Goal: Task Accomplishment & Management: Complete application form

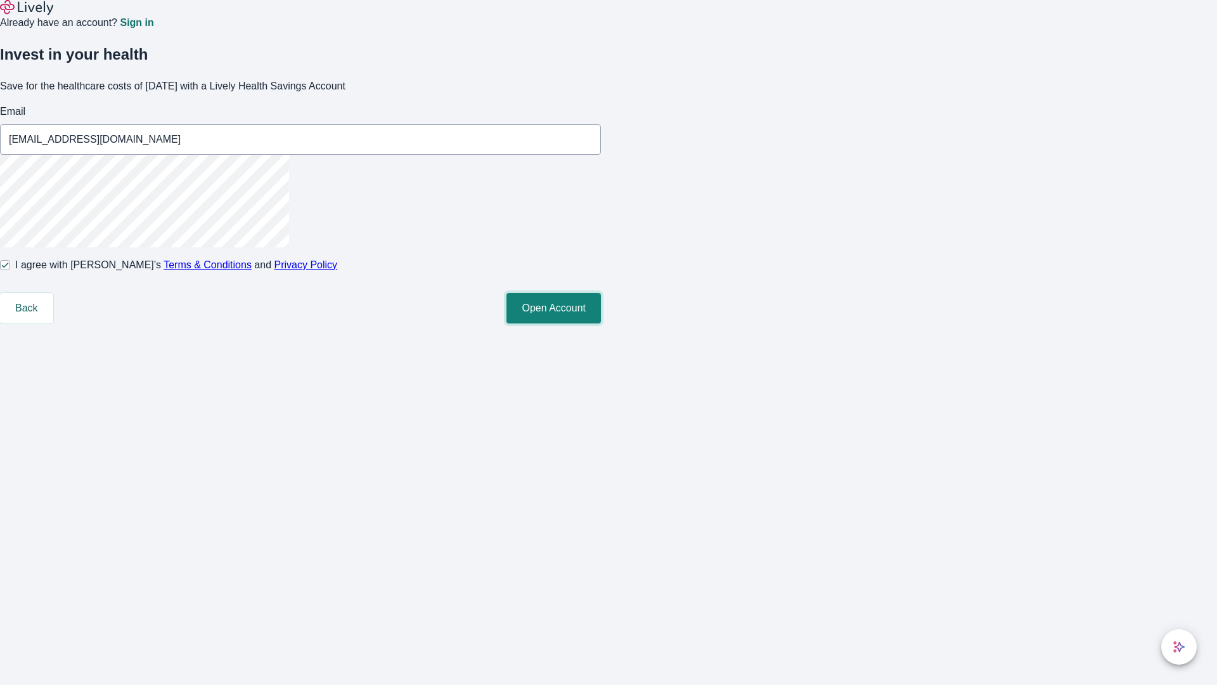
click at [601, 323] on button "Open Account" at bounding box center [554, 308] width 94 height 30
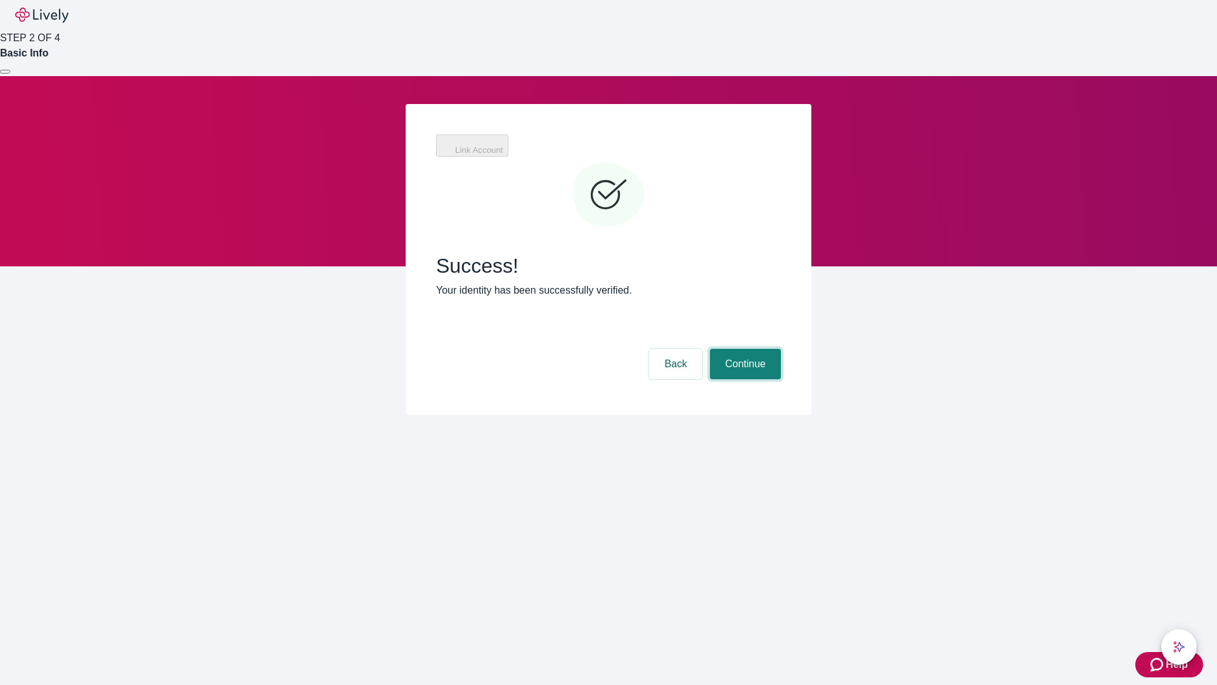
click at [744, 349] on button "Continue" at bounding box center [745, 364] width 71 height 30
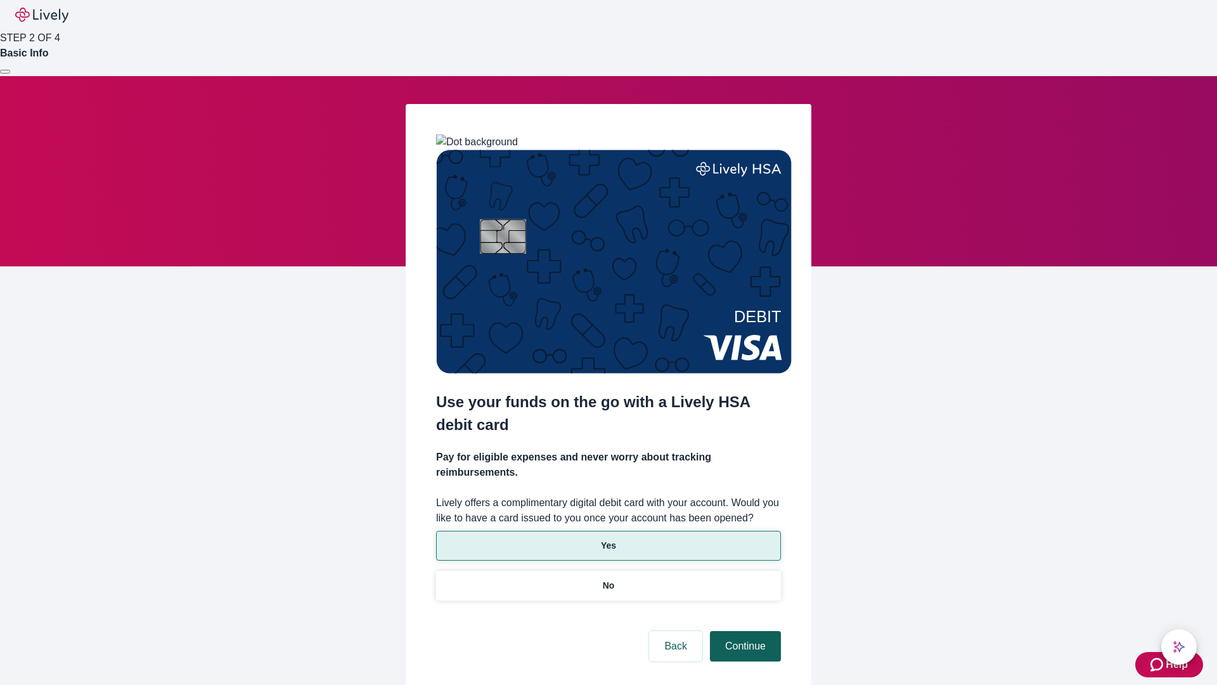
click at [608, 539] on p "Yes" at bounding box center [608, 545] width 15 height 13
click at [744, 631] on button "Continue" at bounding box center [745, 646] width 71 height 30
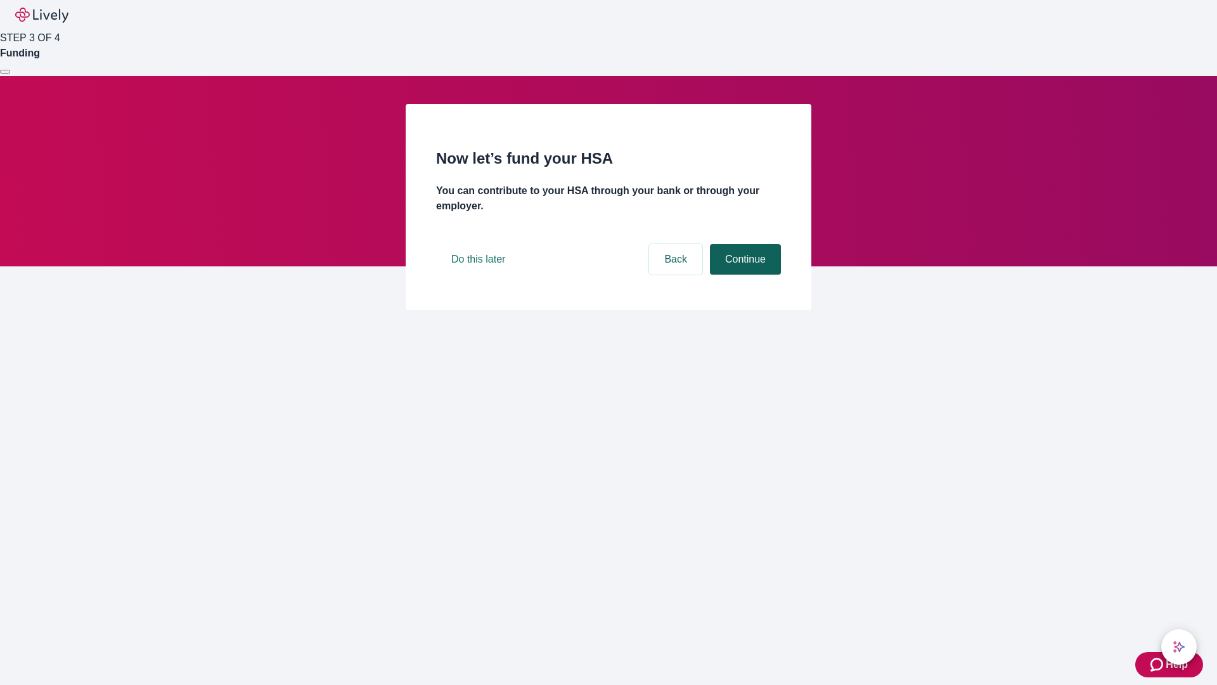
click at [744, 274] on button "Continue" at bounding box center [745, 259] width 71 height 30
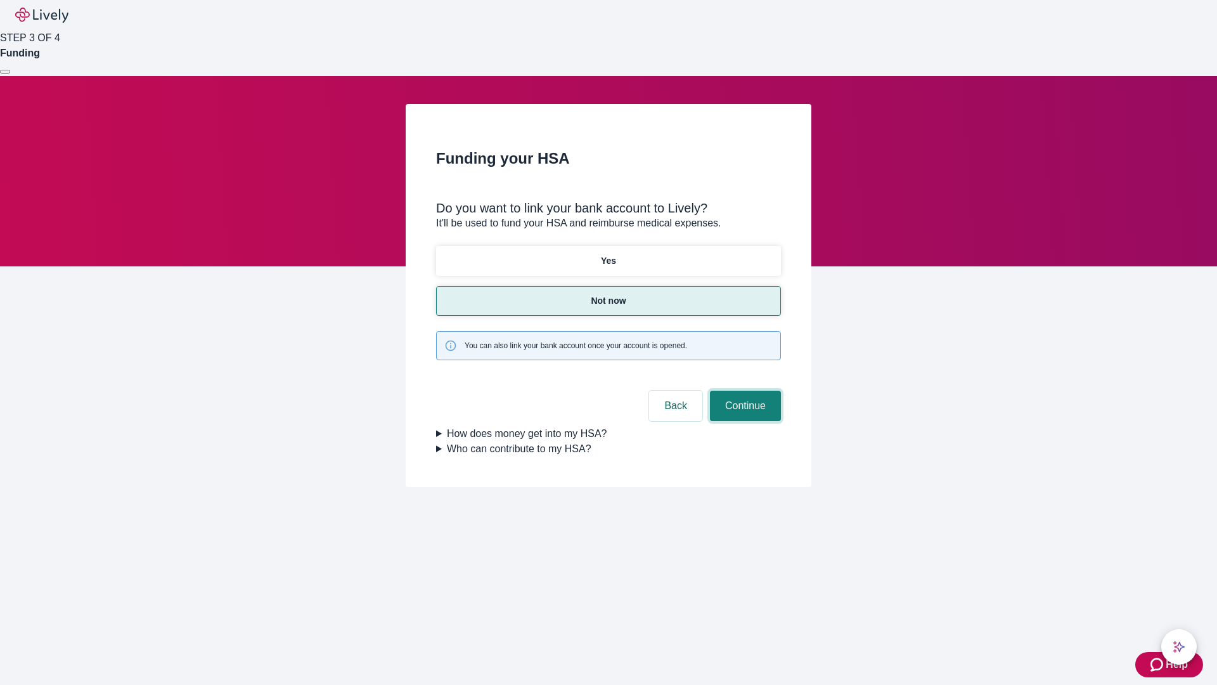
click at [744, 390] on button "Continue" at bounding box center [745, 405] width 71 height 30
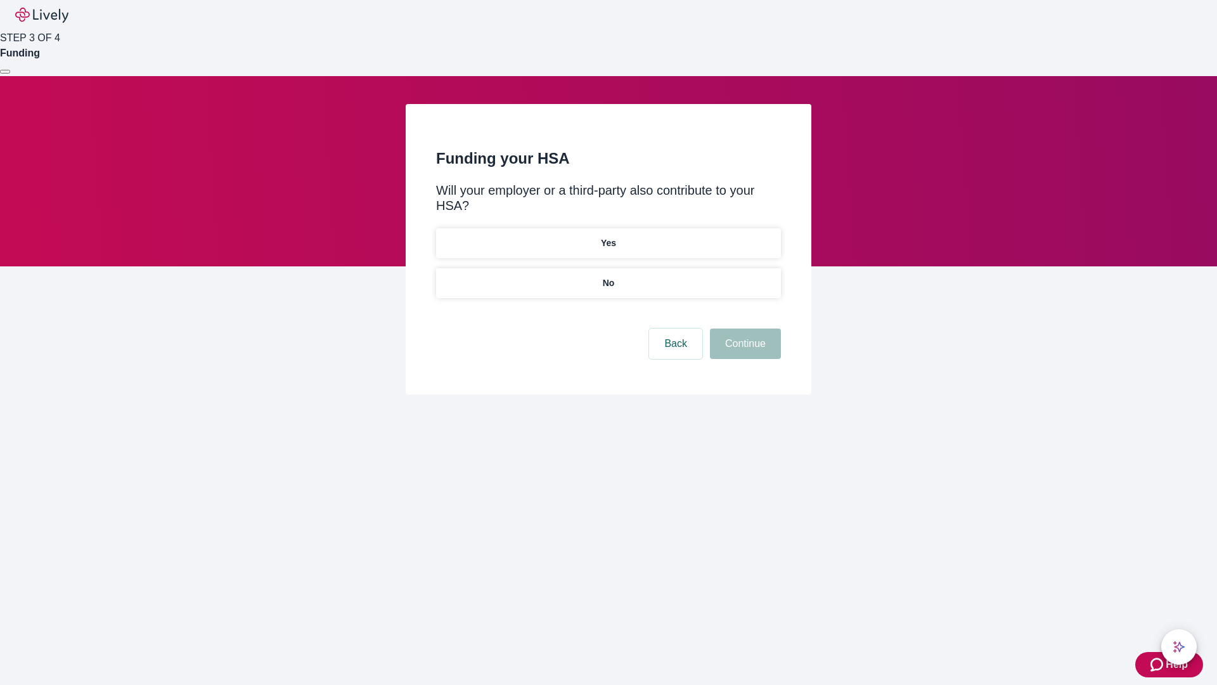
click at [608, 276] on p "No" at bounding box center [609, 282] width 12 height 13
click at [744, 328] on button "Continue" at bounding box center [745, 343] width 71 height 30
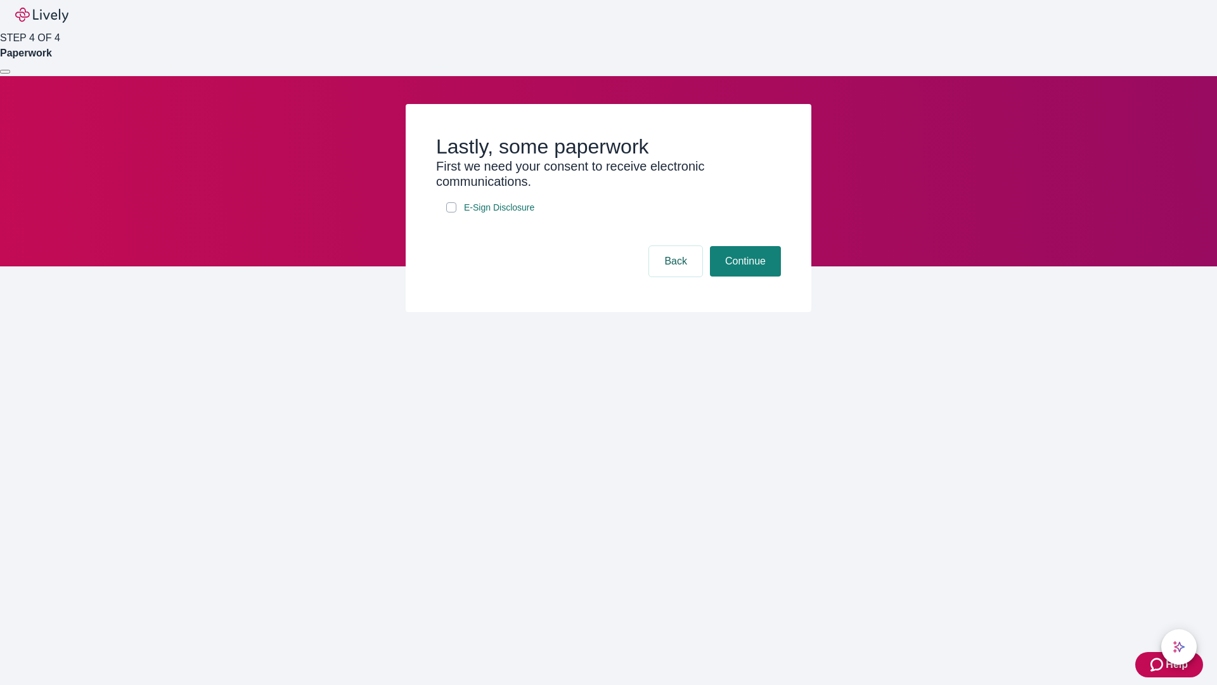
click at [451, 212] on input "E-Sign Disclosure" at bounding box center [451, 207] width 10 height 10
checkbox input "true"
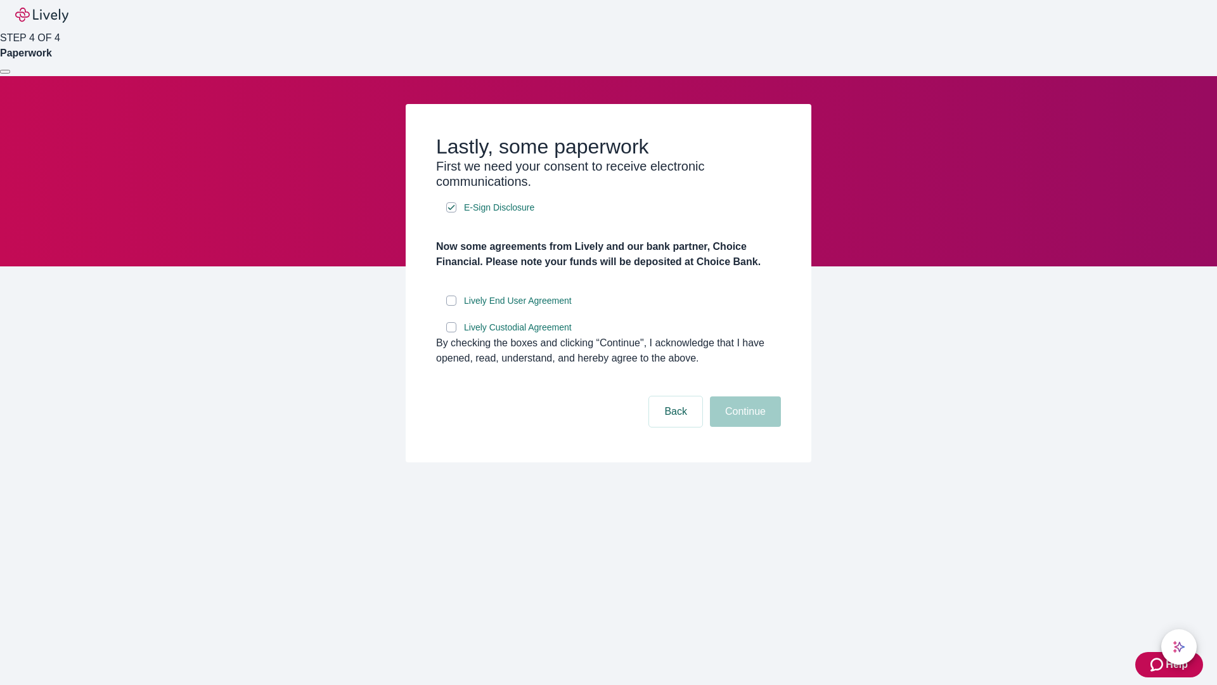
click at [451, 306] on input "Lively End User Agreement" at bounding box center [451, 300] width 10 height 10
checkbox input "true"
click at [451, 332] on input "Lively Custodial Agreement" at bounding box center [451, 327] width 10 height 10
checkbox input "true"
click at [744, 427] on button "Continue" at bounding box center [745, 411] width 71 height 30
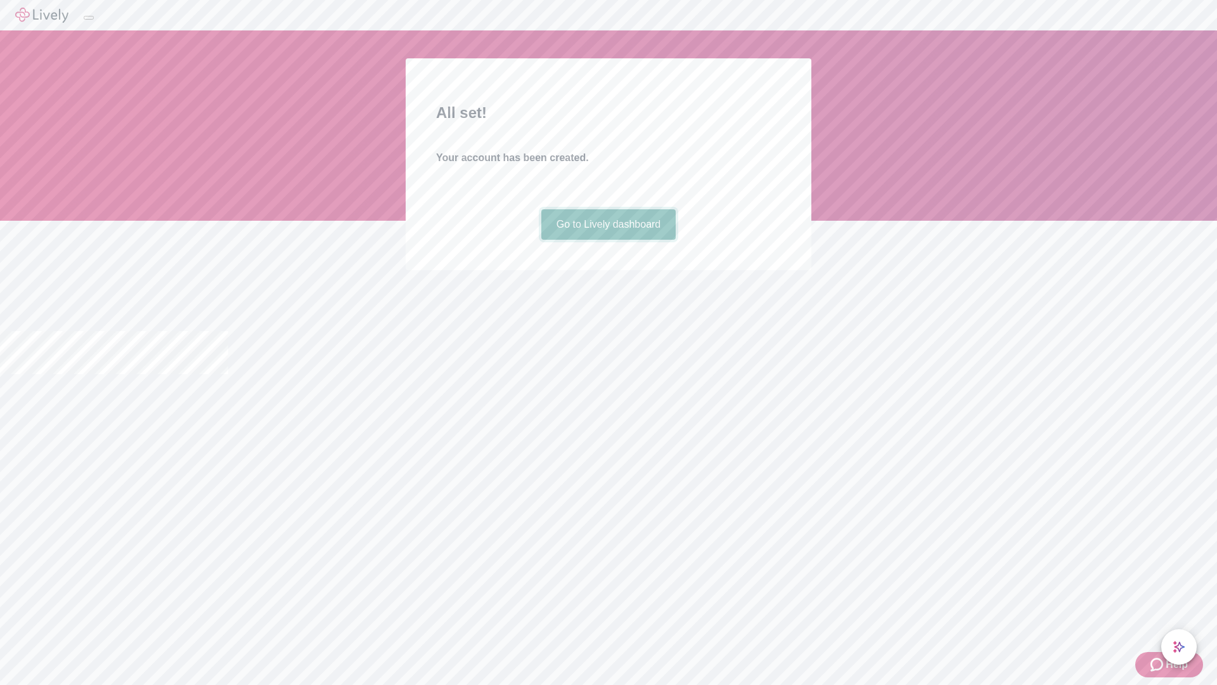
click at [608, 240] on link "Go to Lively dashboard" at bounding box center [608, 224] width 135 height 30
